Goal: Use online tool/utility: Utilize a website feature to perform a specific function

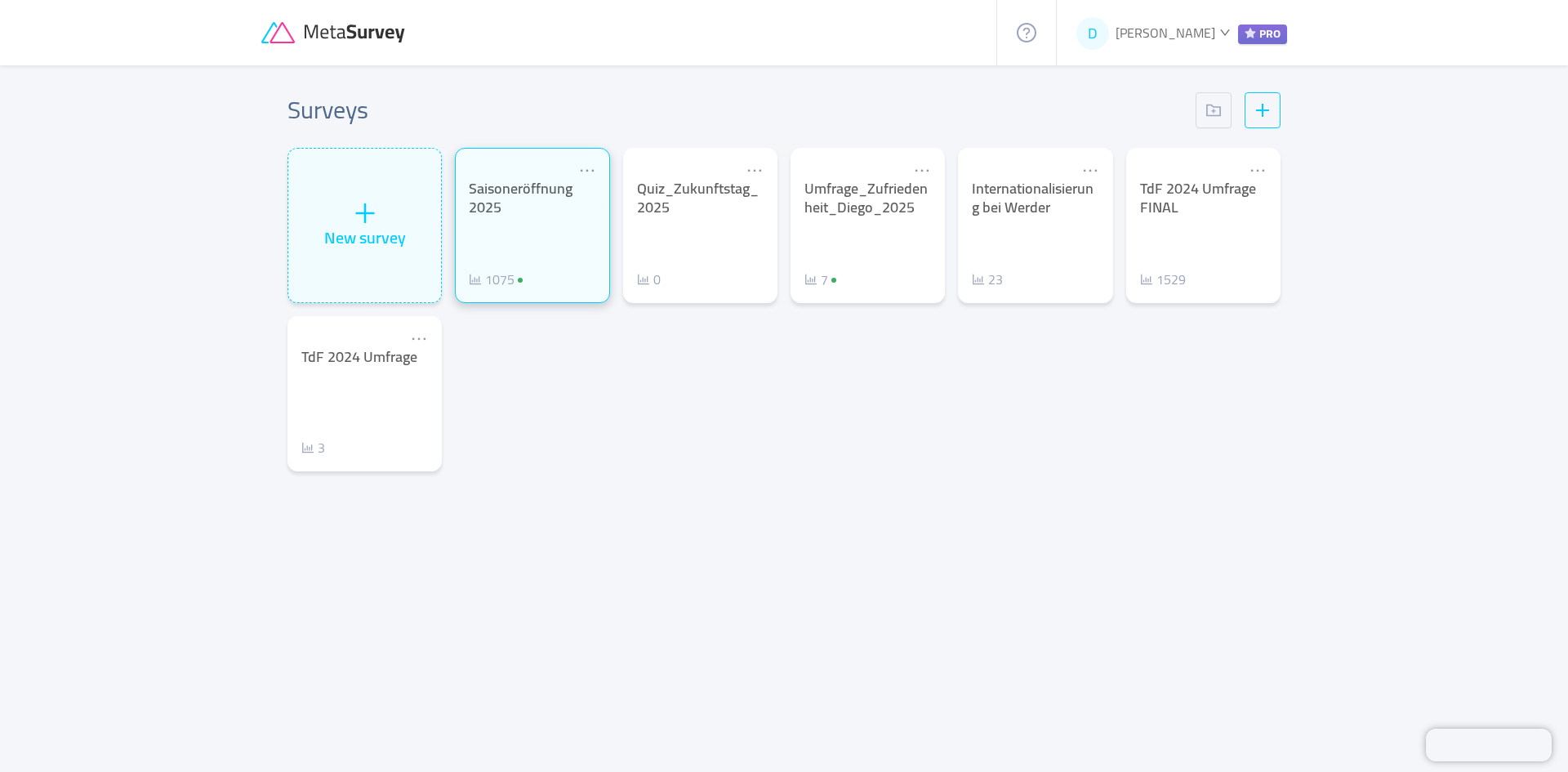
click at [553, 204] on div "Saisoneröffnung 2025" at bounding box center [532, 198] width 126 height 36
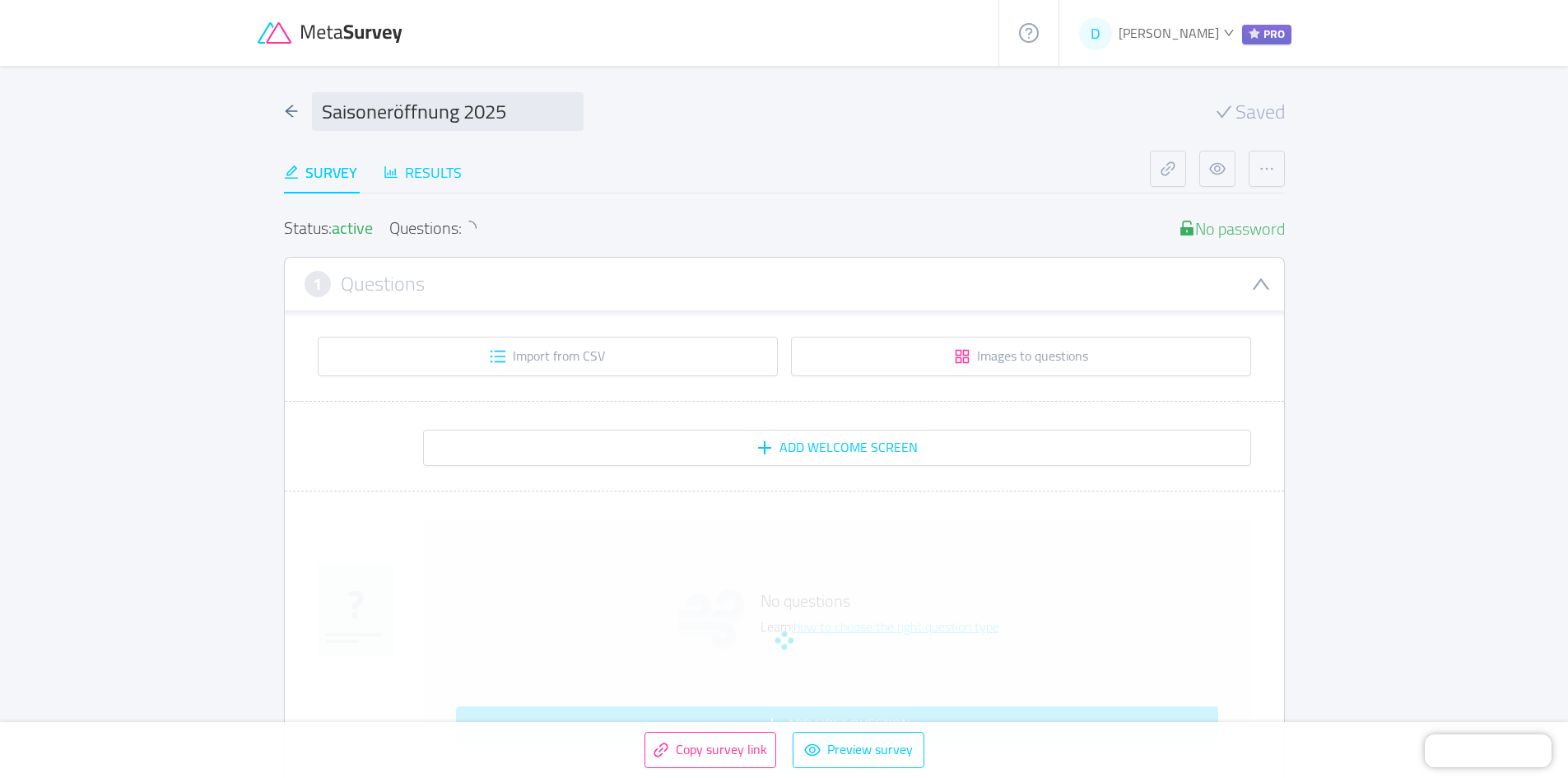
click at [454, 176] on div "Results" at bounding box center [422, 172] width 78 height 22
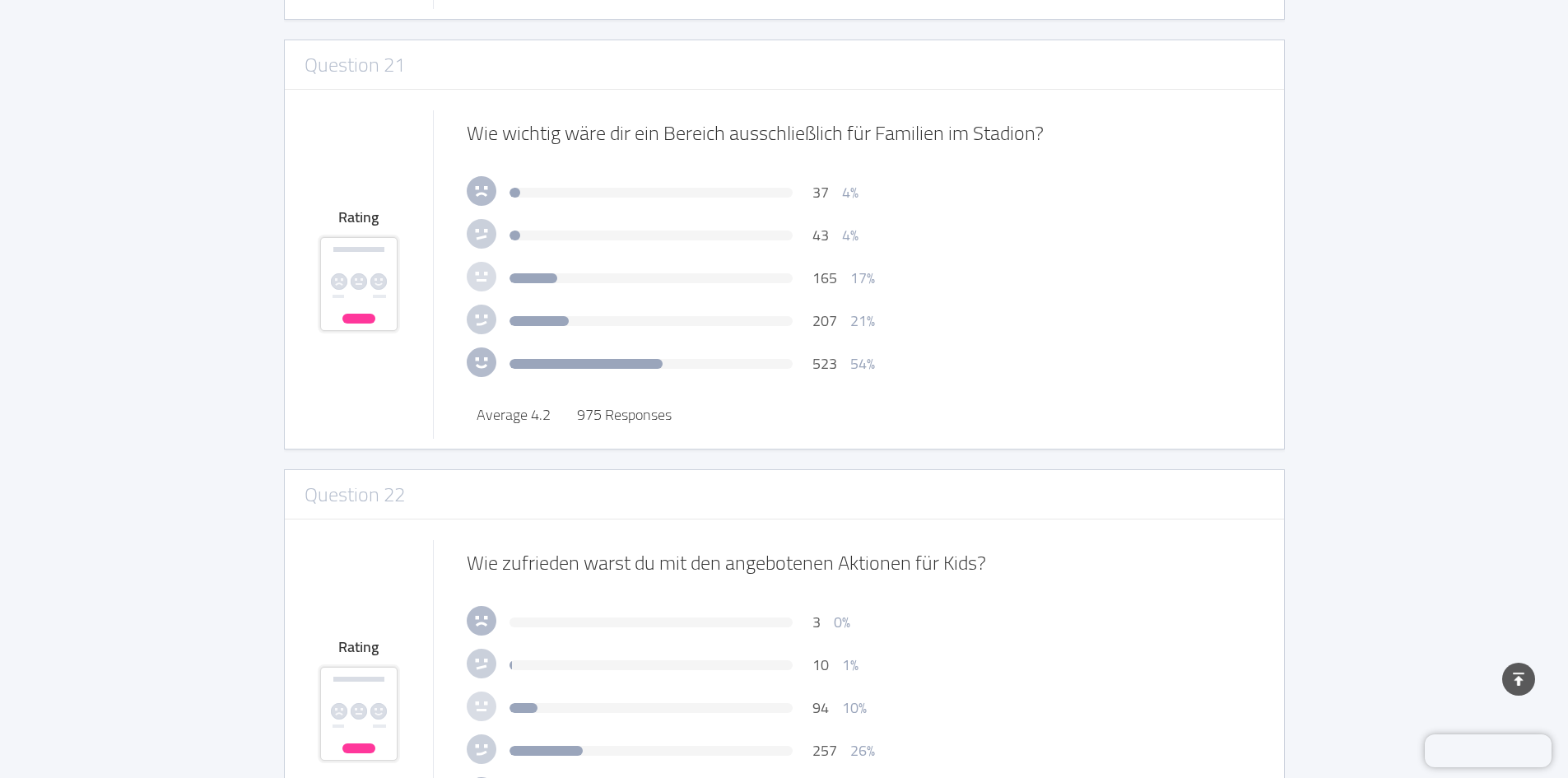
scroll to position [8808, 0]
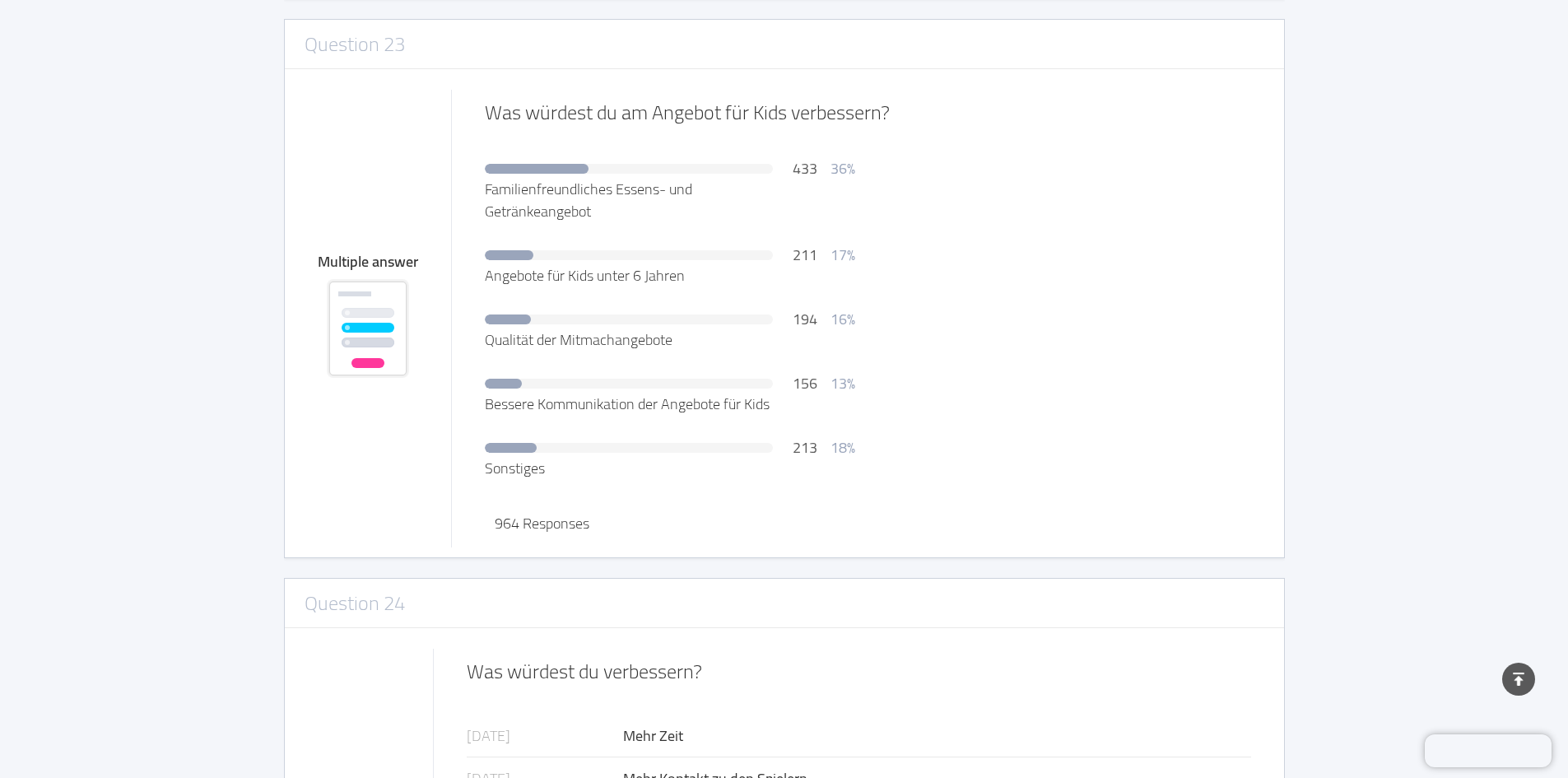
scroll to position [9714, 0]
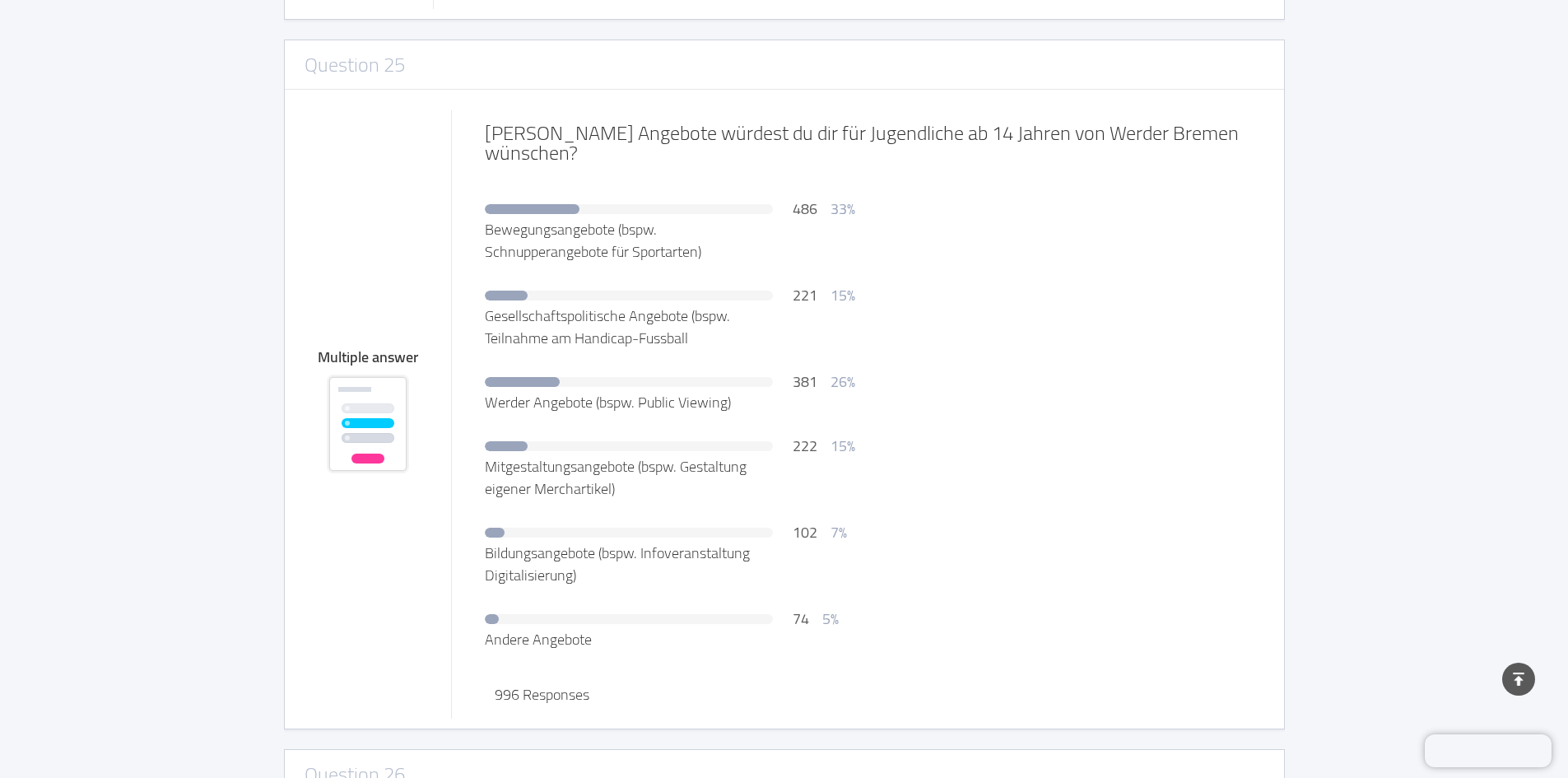
scroll to position [10866, 0]
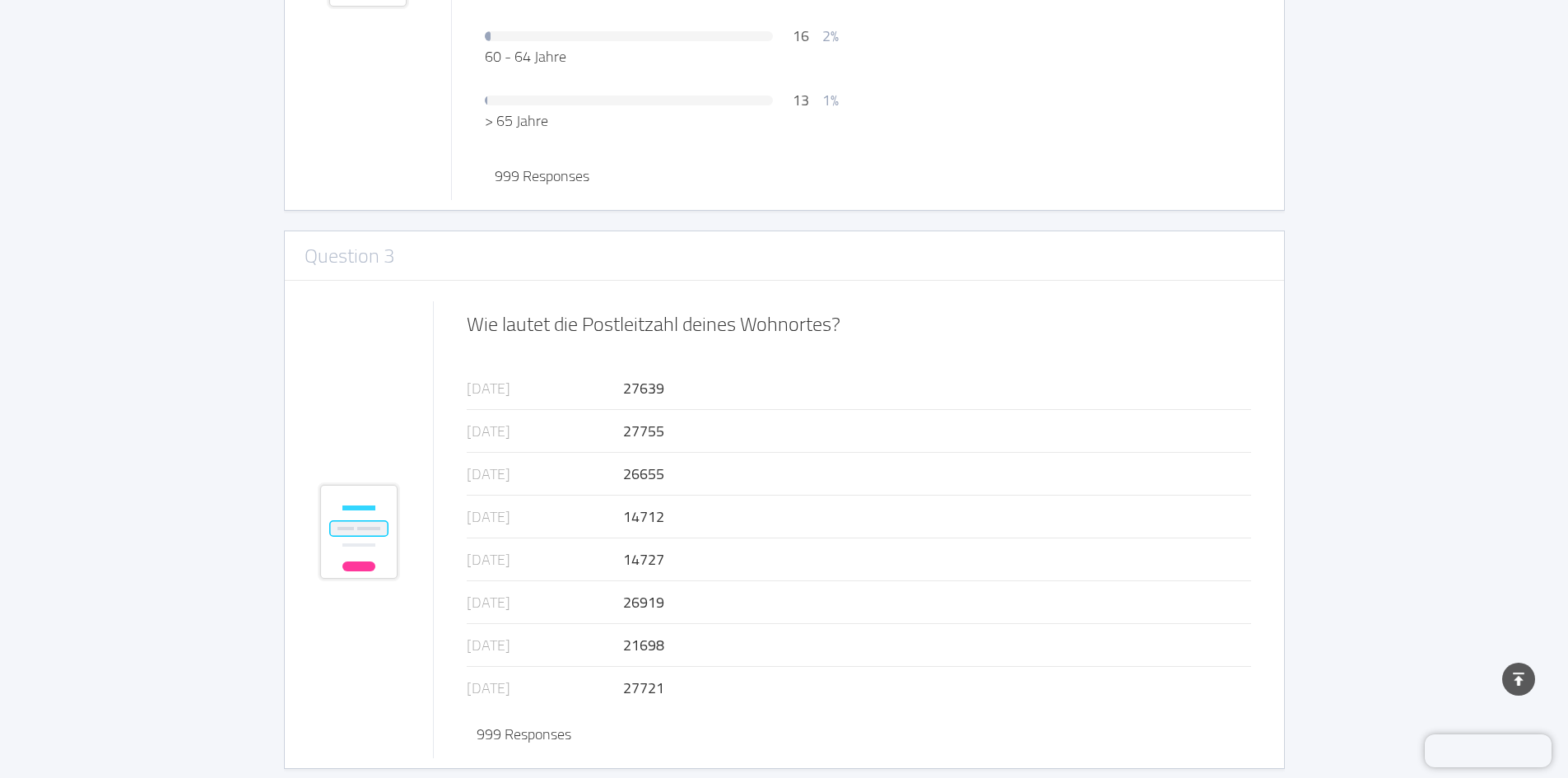
scroll to position [0, 0]
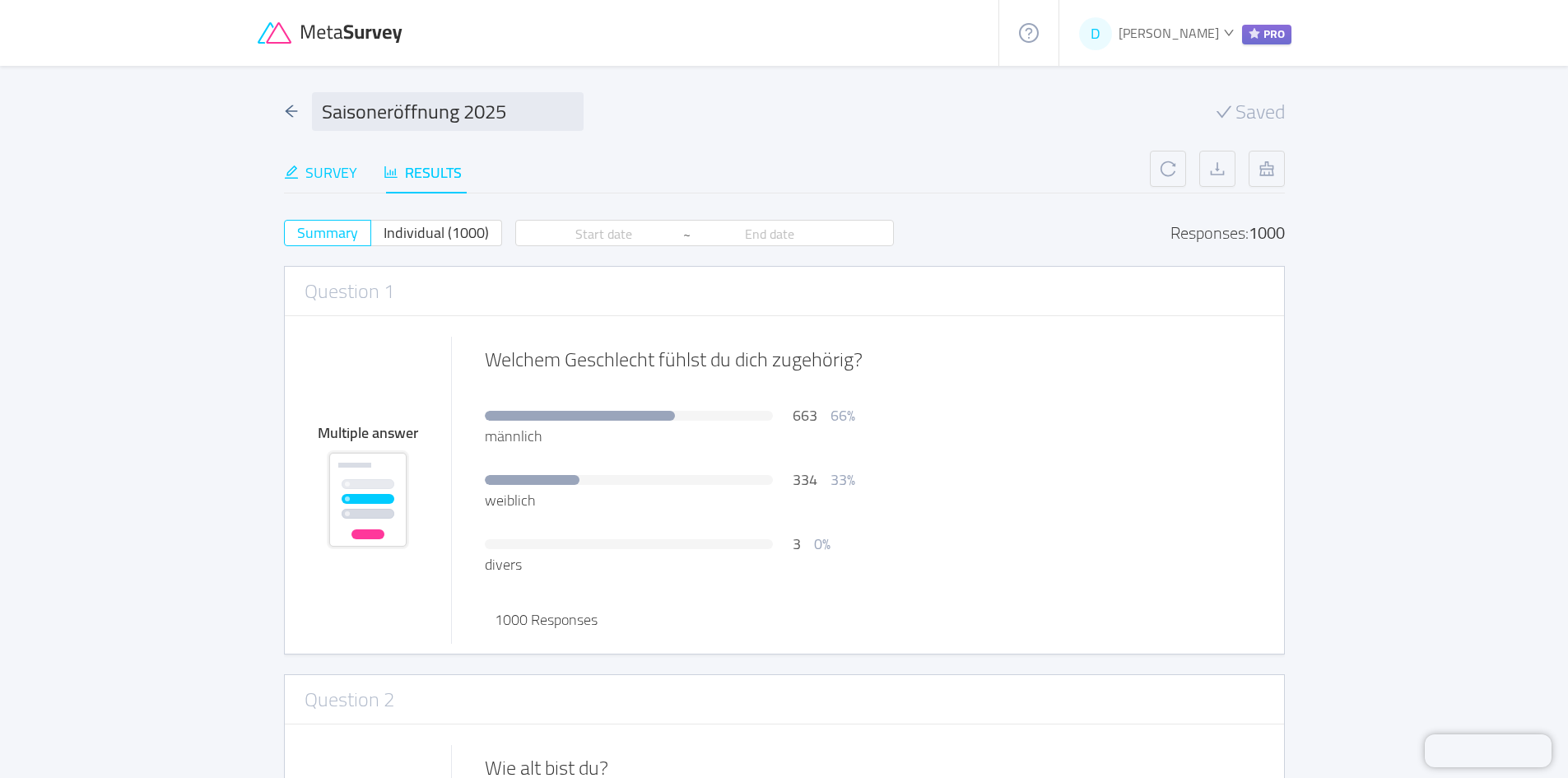
click at [340, 171] on div "Survey" at bounding box center [321, 172] width 73 height 22
